Goal: Check status: Check status

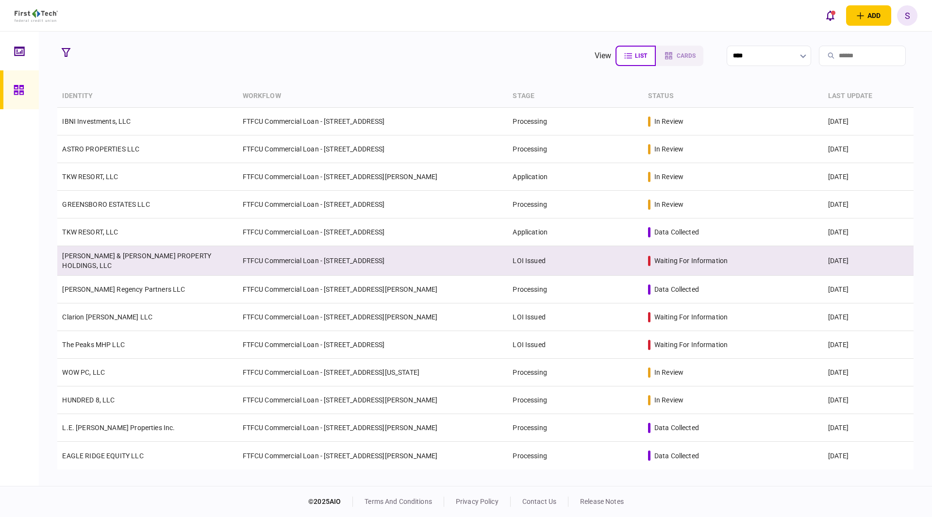
click at [388, 263] on td "FTFCU Commercial Loan - [STREET_ADDRESS]" at bounding box center [373, 261] width 270 height 30
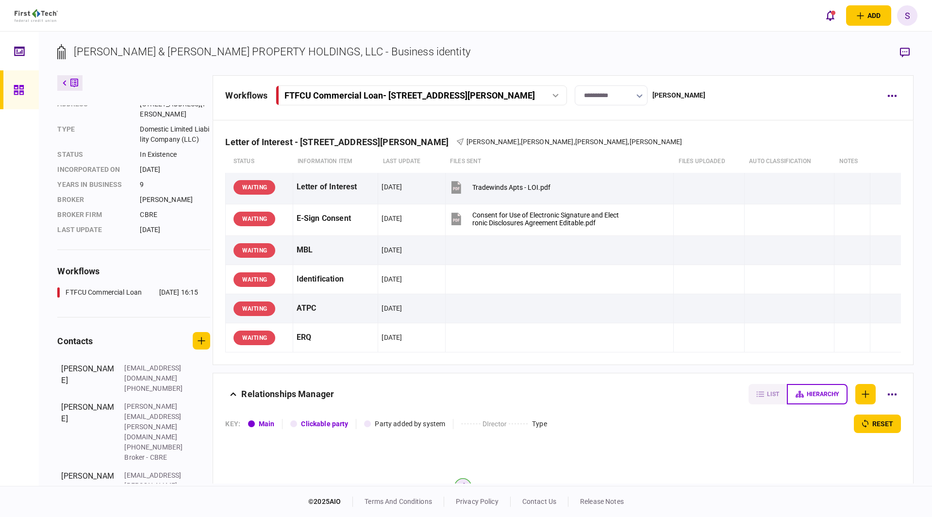
scroll to position [74, 0]
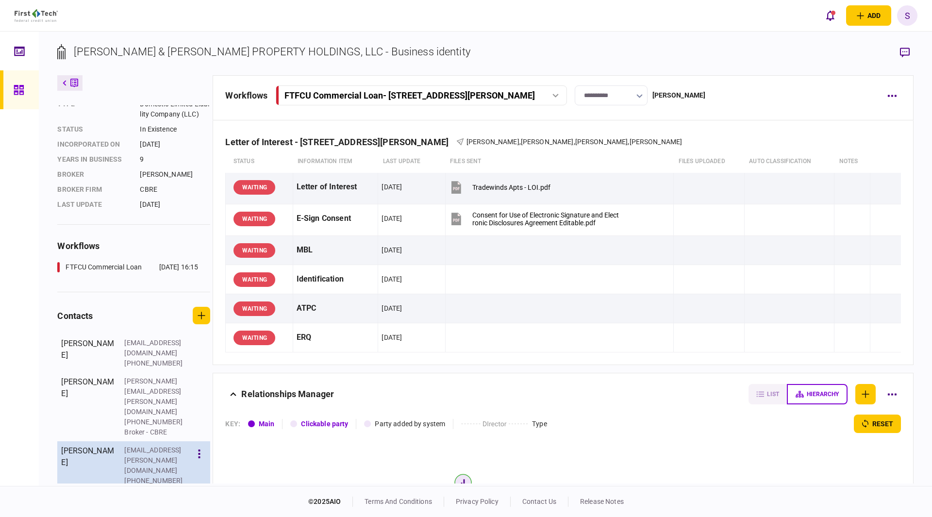
click at [145, 476] on div "[PHONE_NUMBER]" at bounding box center [155, 481] width 63 height 10
click at [199, 445] on button "button" at bounding box center [199, 453] width 17 height 17
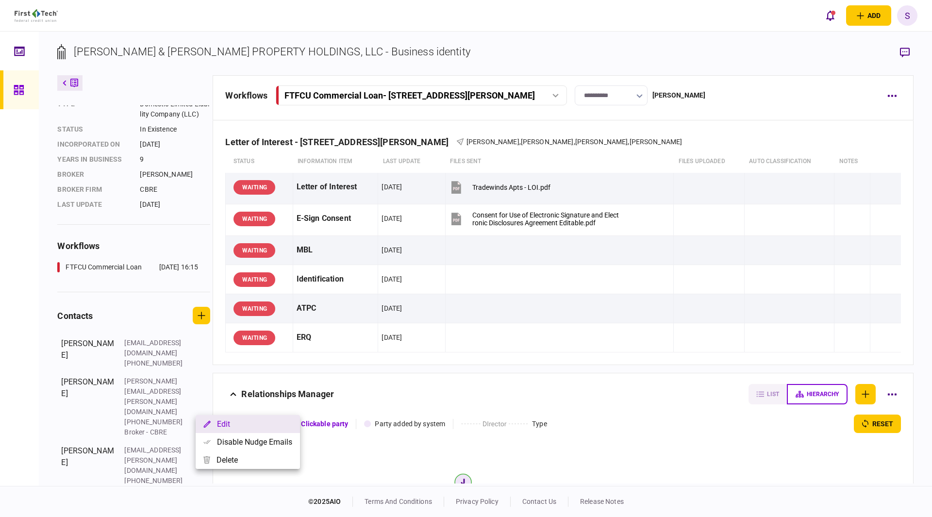
click at [226, 423] on button "Edit" at bounding box center [248, 424] width 104 height 18
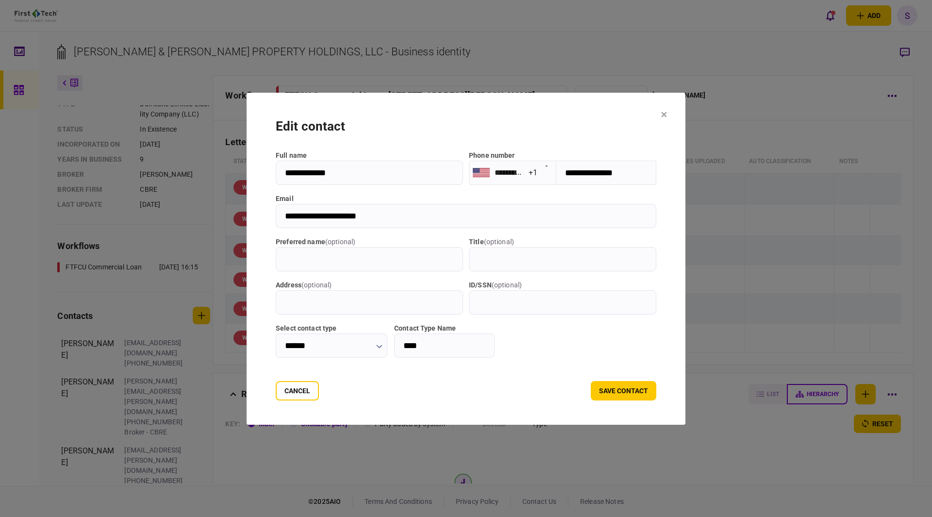
click at [667, 114] on icon at bounding box center [664, 115] width 6 height 6
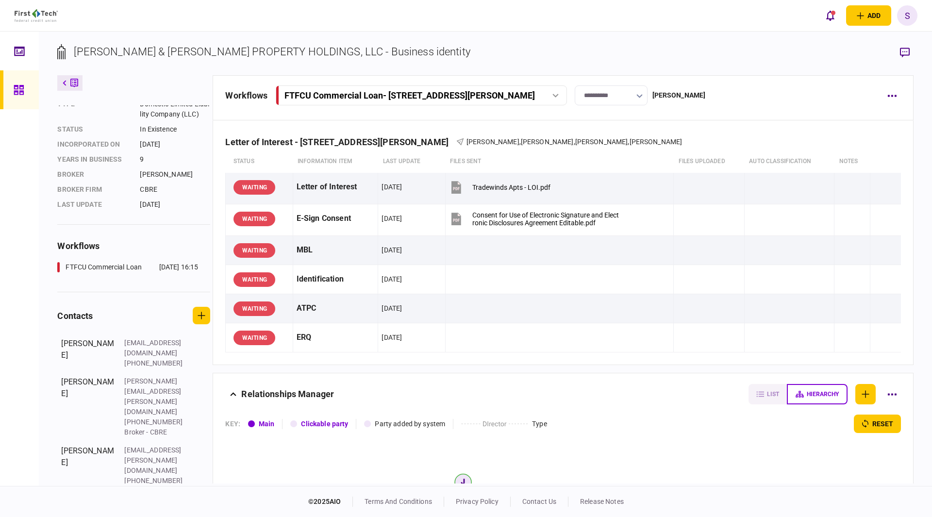
click at [130, 504] on div "[PERSON_NAME][EMAIL_ADDRESS][PERSON_NAME][DOMAIN_NAME]" at bounding box center [155, 524] width 63 height 41
click at [201, 508] on icon "button" at bounding box center [199, 512] width 2 height 9
click at [218, 459] on button "Edit" at bounding box center [248, 462] width 104 height 18
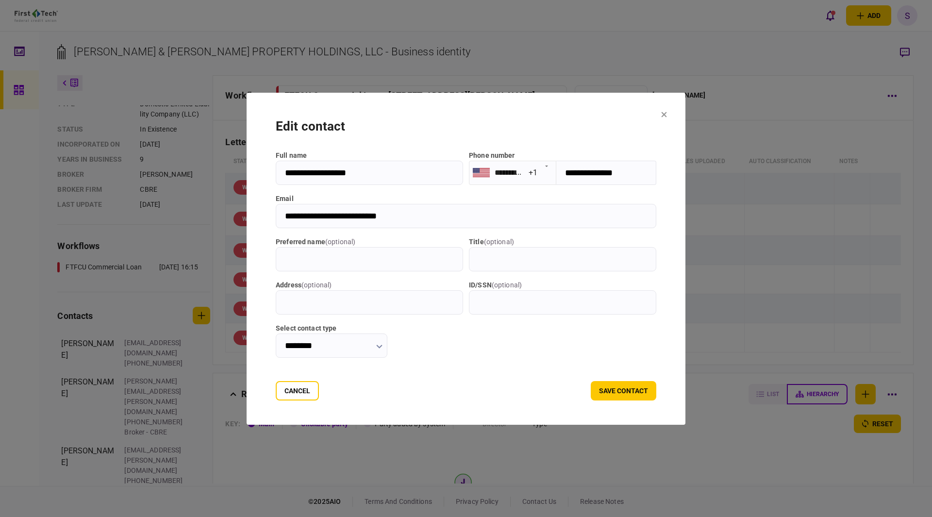
click at [667, 116] on icon at bounding box center [664, 114] width 5 height 5
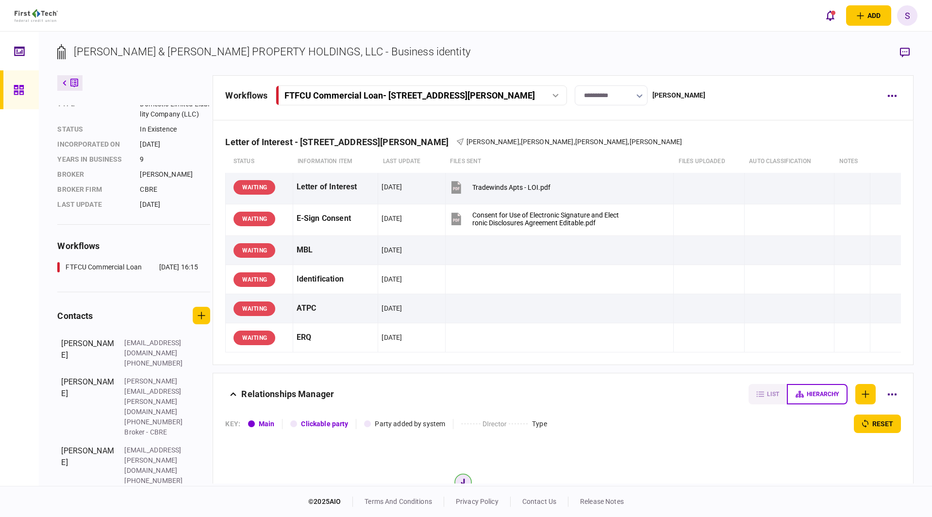
click at [771, 88] on div "**********" at bounding box center [551, 95] width 653 height 20
click at [771, 94] on div "**********" at bounding box center [551, 95] width 653 height 20
